Goal: Navigation & Orientation: Find specific page/section

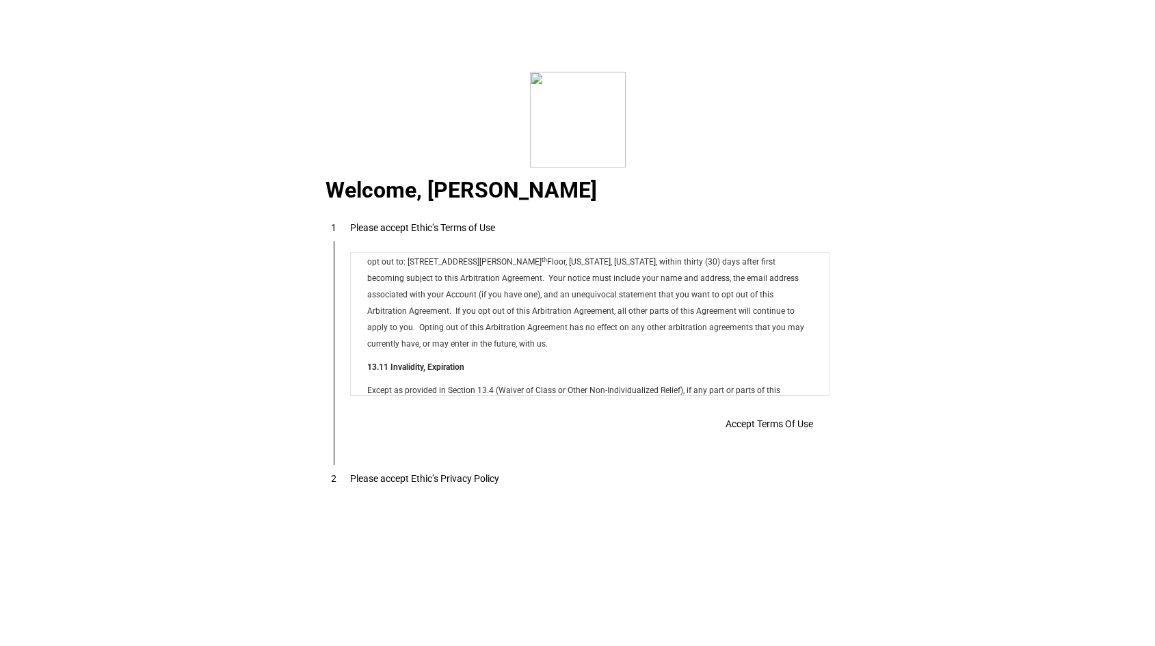
scroll to position [11078, 0]
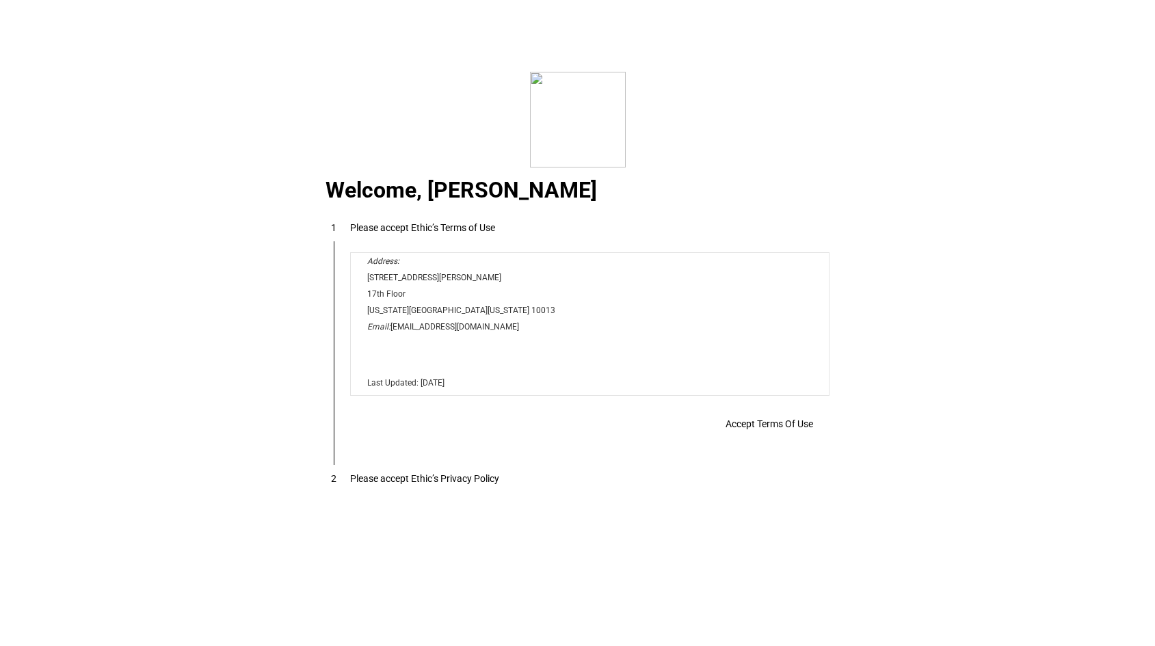
click at [784, 430] on span "Accept Terms Of Use" at bounding box center [770, 424] width 88 height 11
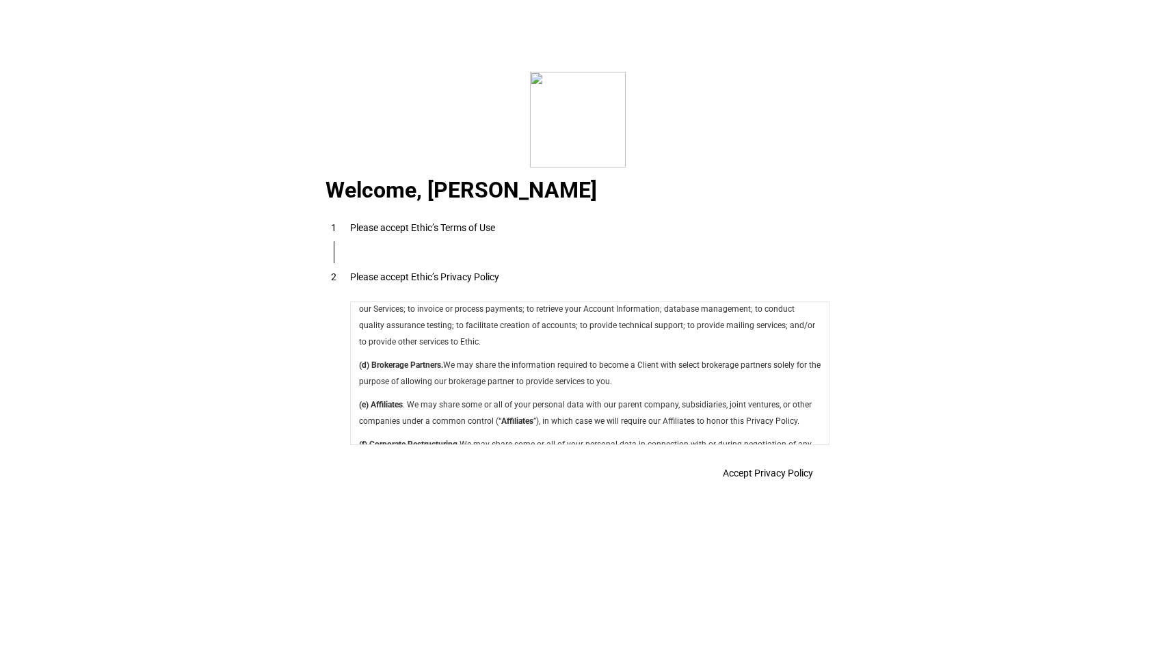
scroll to position [4869, 0]
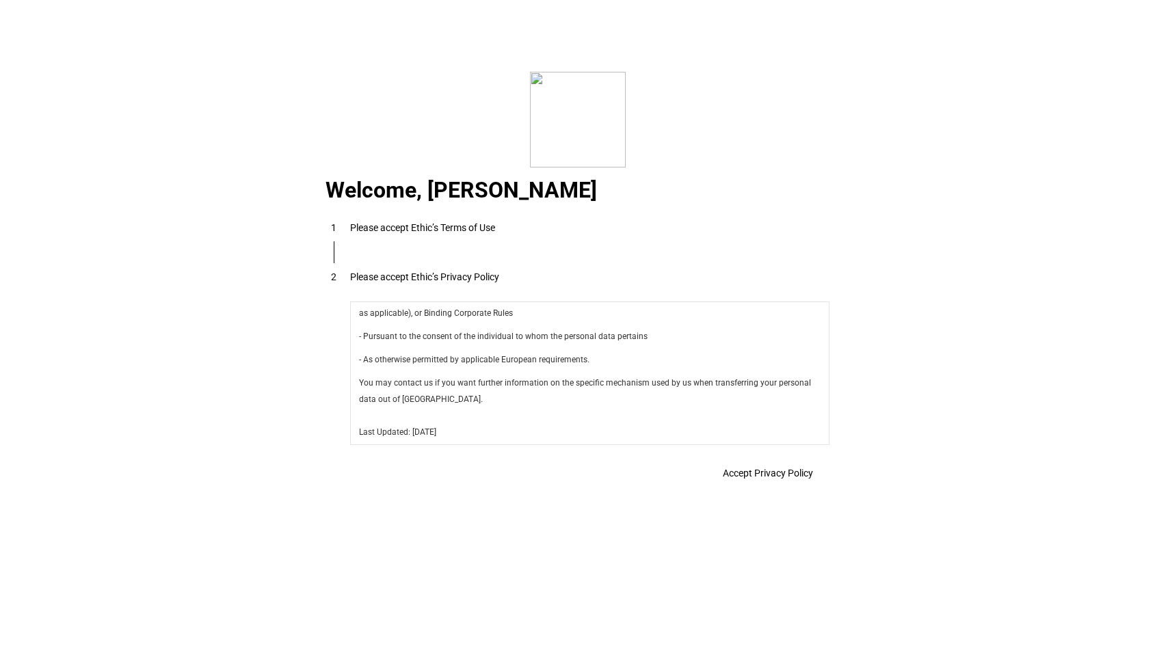
drag, startPoint x: 823, startPoint y: 323, endPoint x: 1134, endPoint y: 770, distance: 544.1
click at [779, 474] on span "Accept Privacy Policy" at bounding box center [768, 473] width 90 height 11
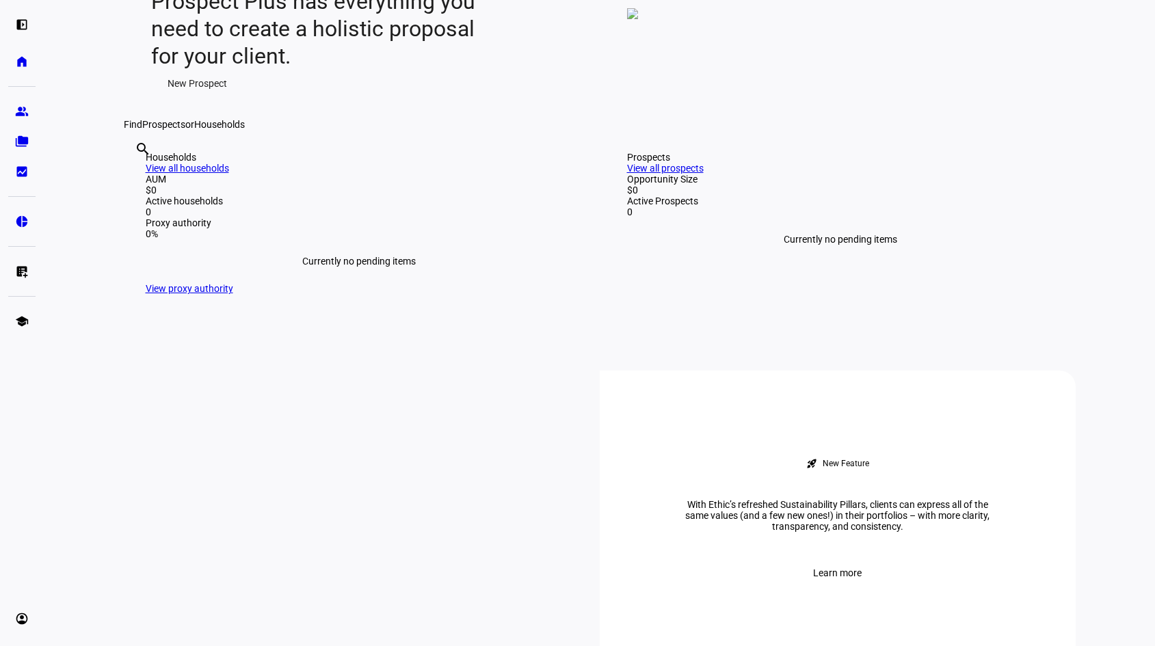
scroll to position [0, 0]
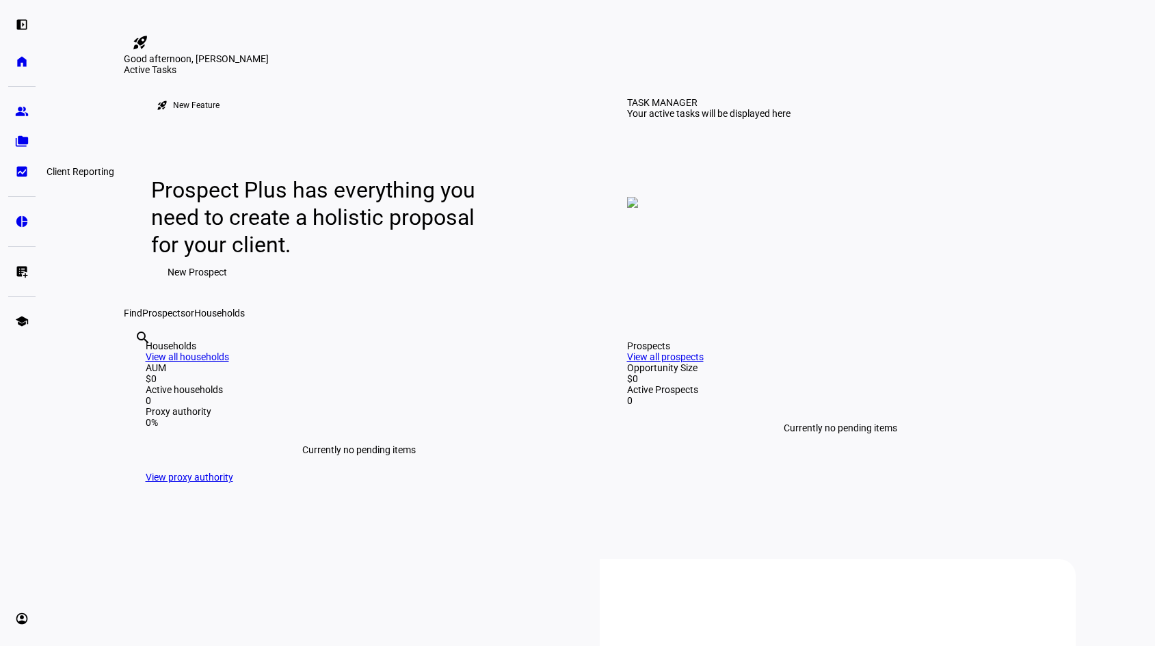
click at [22, 161] on link "bid_landscape Client Reporting" at bounding box center [21, 171] width 27 height 27
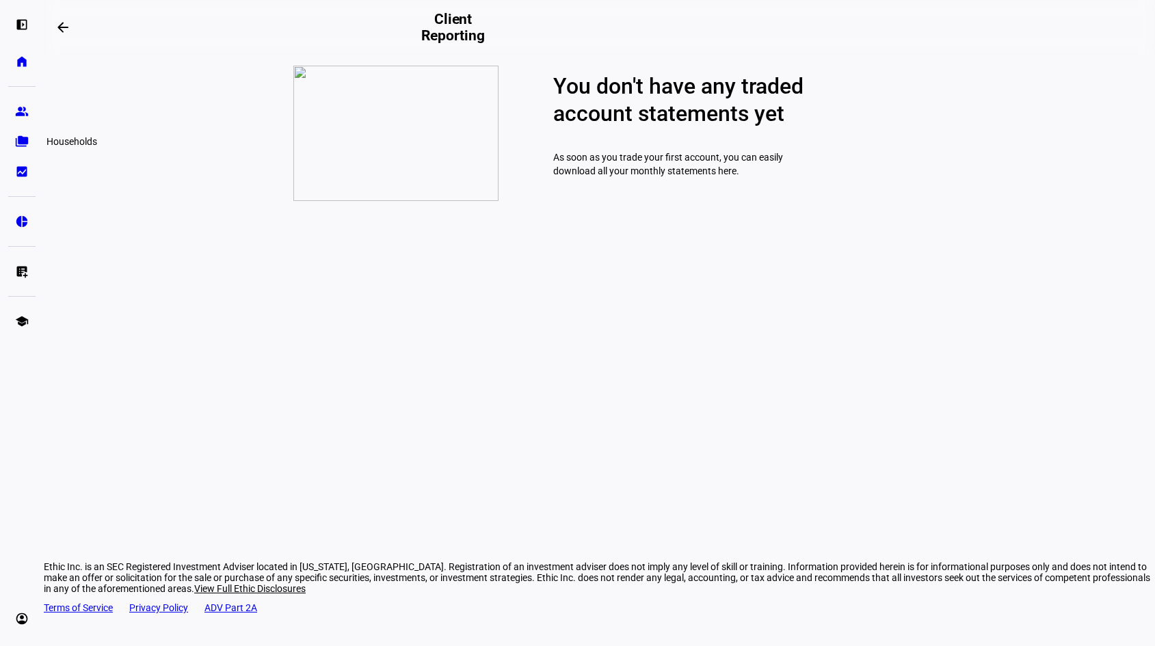
click at [18, 134] on link "folder_copy Households" at bounding box center [21, 141] width 27 height 27
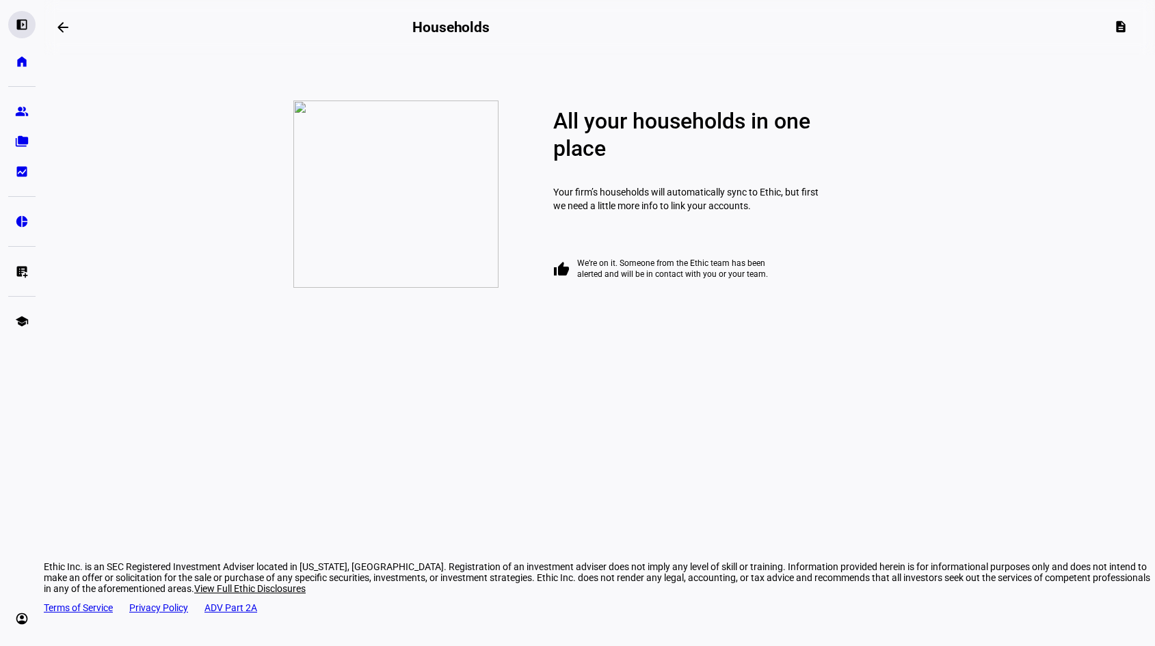
click at [20, 24] on eth-mat-symbol "left_panel_open" at bounding box center [22, 25] width 14 height 14
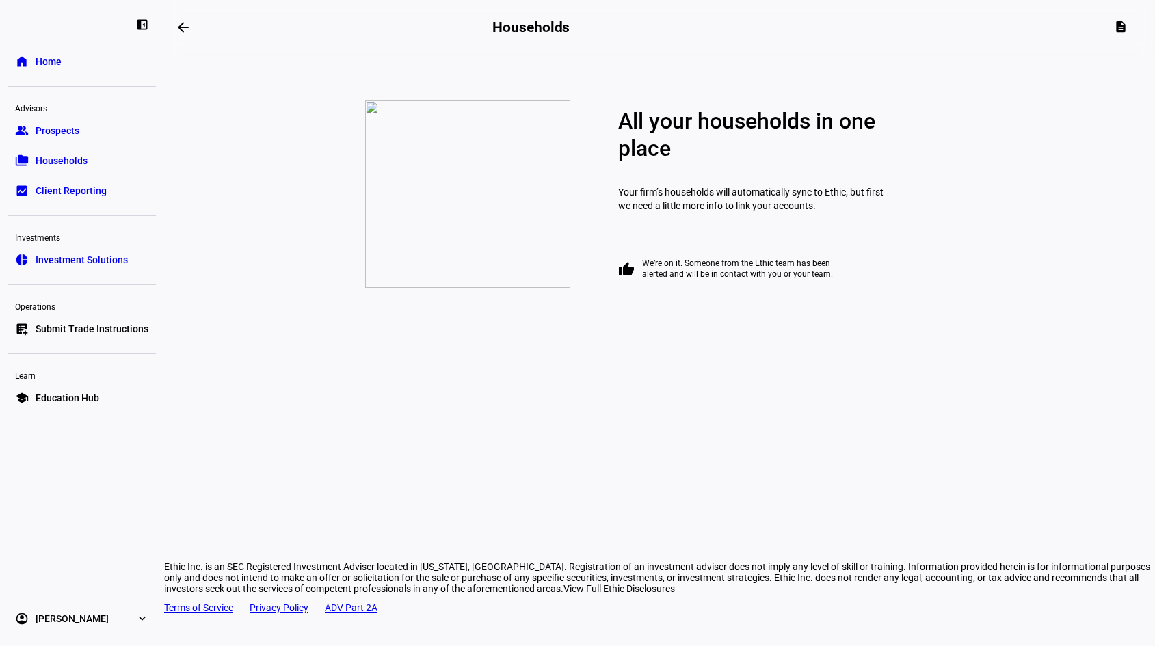
click at [42, 56] on span "Home" at bounding box center [49, 62] width 26 height 14
